Goal: Check status

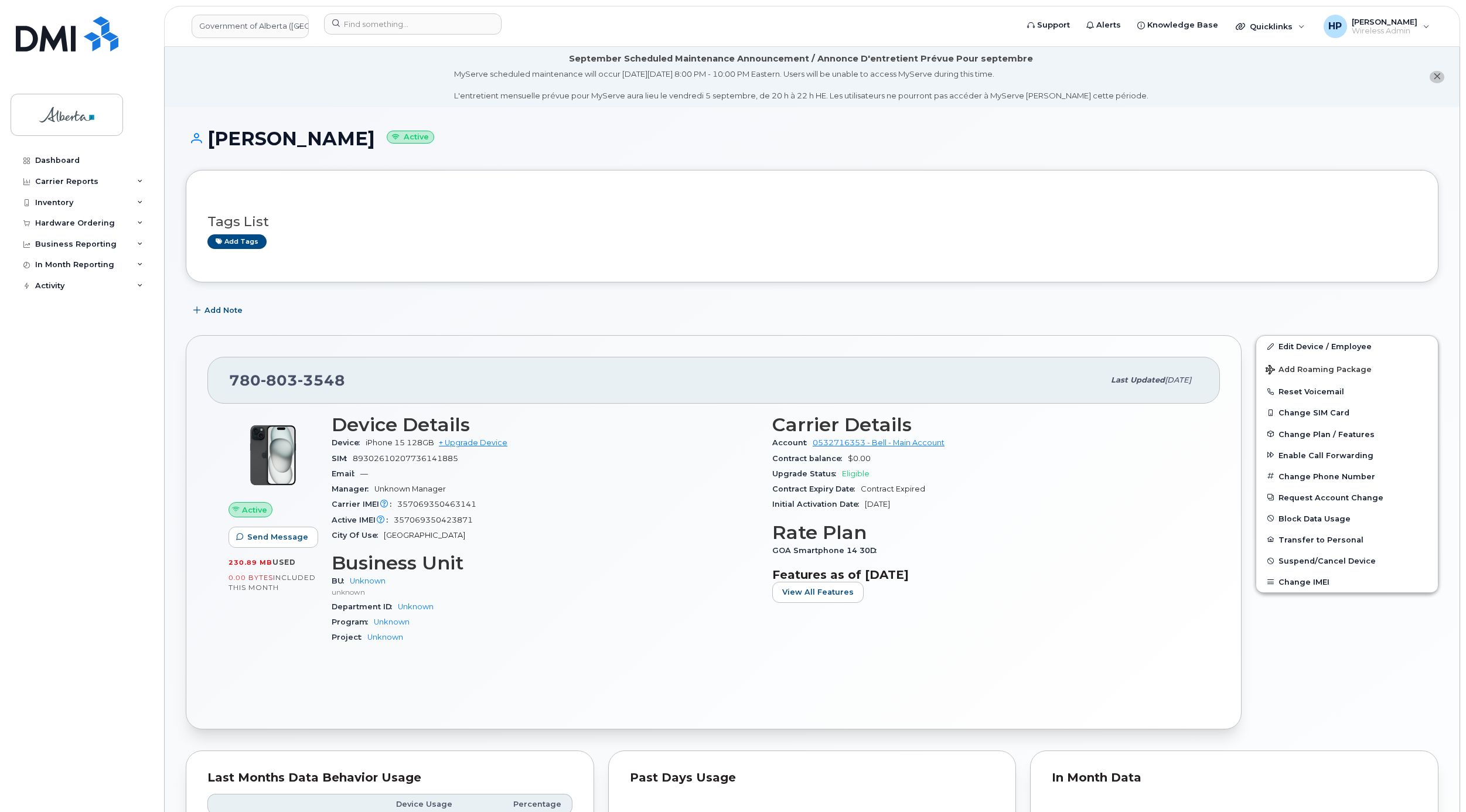
scroll to position [35, 0]
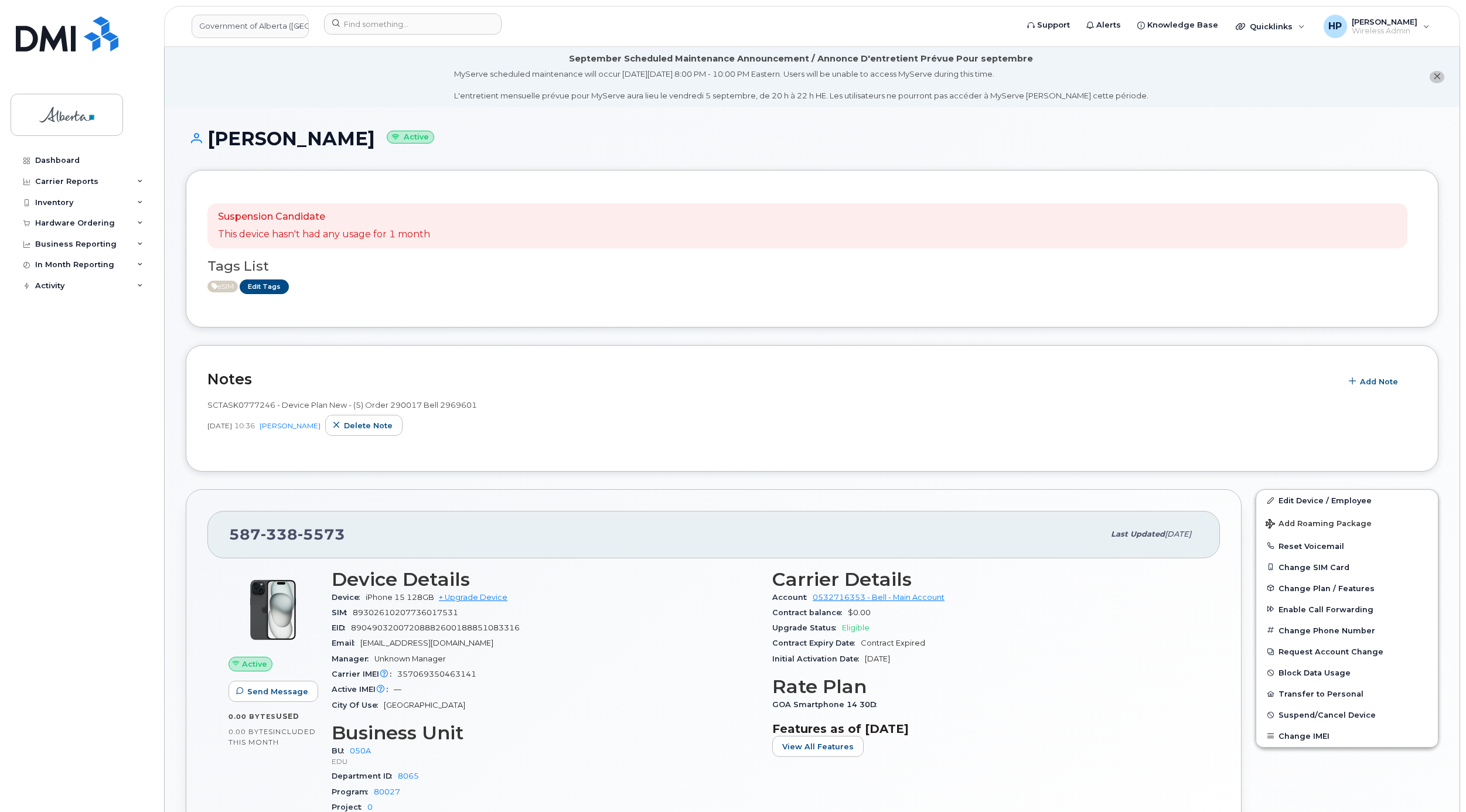
scroll to position [30, 0]
